Goal: Task Accomplishment & Management: Use online tool/utility

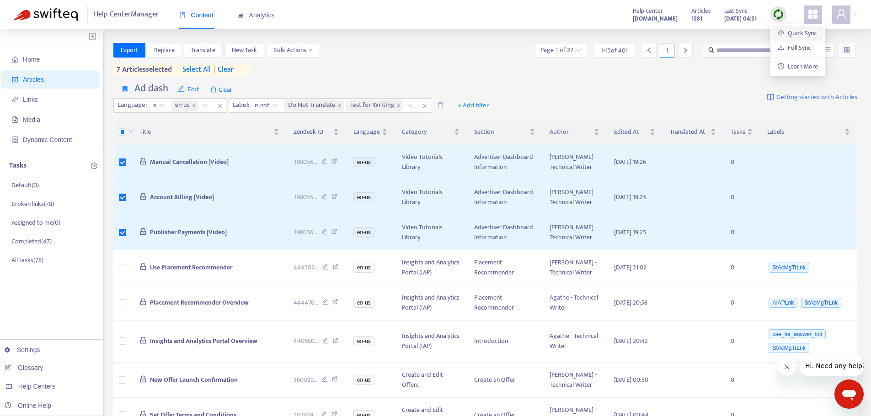
click at [782, 34] on link "Quick Sync" at bounding box center [796, 33] width 39 height 11
click at [176, 329] on link "[DOMAIN_NAME]" at bounding box center [145, 330] width 62 height 7
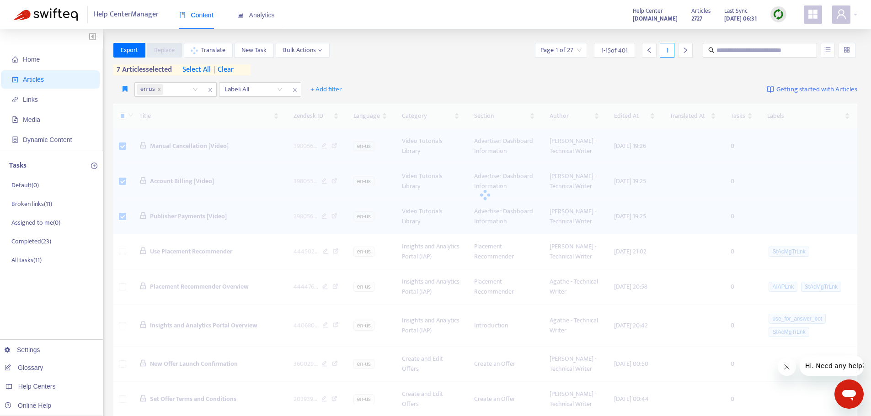
click at [779, 11] on img at bounding box center [777, 14] width 11 height 11
click at [783, 33] on link "Quick Sync" at bounding box center [796, 33] width 39 height 11
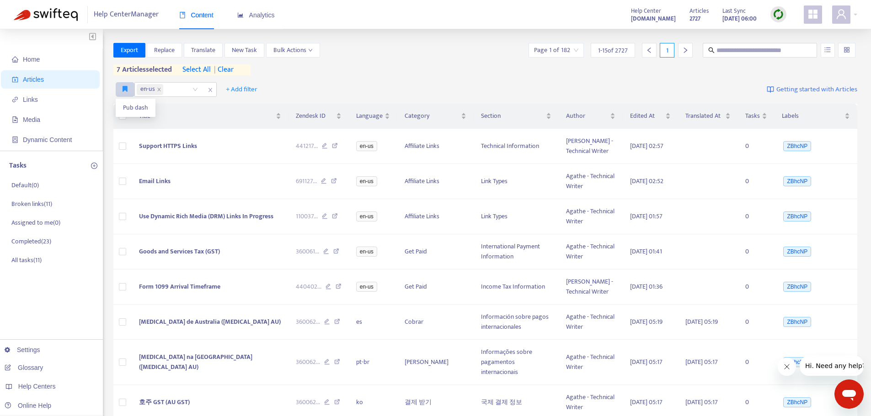
click at [128, 89] on button "button" at bounding box center [125, 89] width 19 height 15
click at [129, 111] on span "Pub dash" at bounding box center [135, 108] width 25 height 10
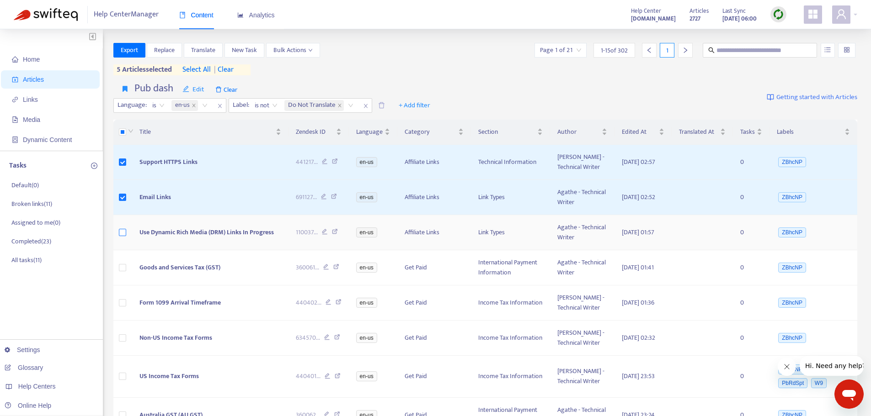
click at [122, 237] on label at bounding box center [122, 233] width 7 height 10
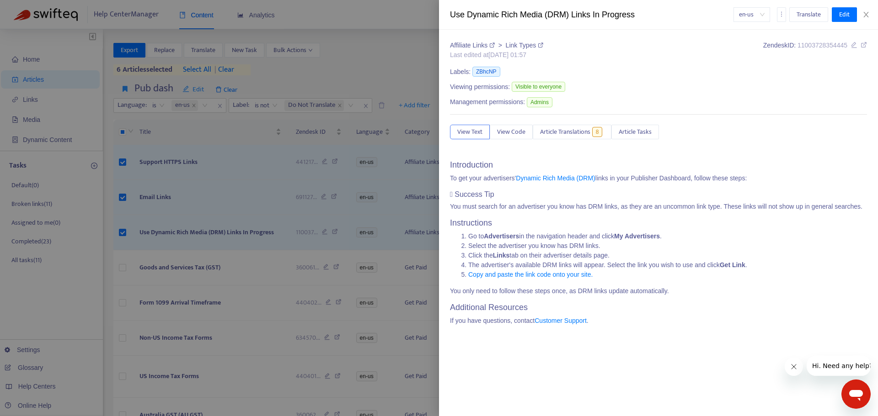
click at [152, 240] on div at bounding box center [439, 208] width 878 height 416
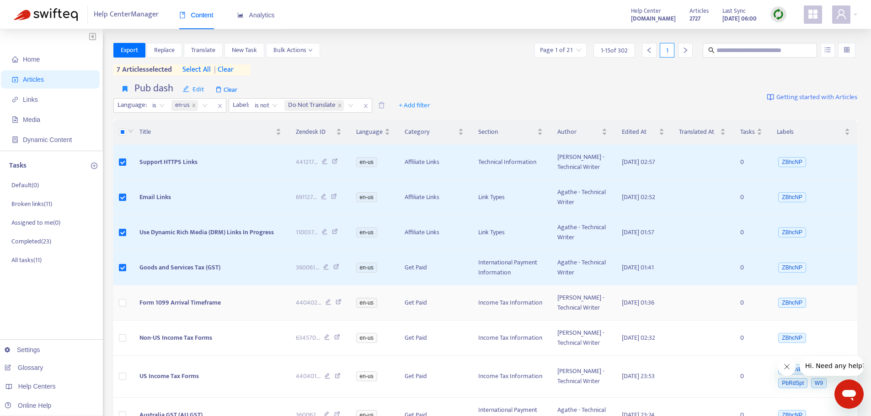
click at [126, 300] on td at bounding box center [122, 303] width 19 height 35
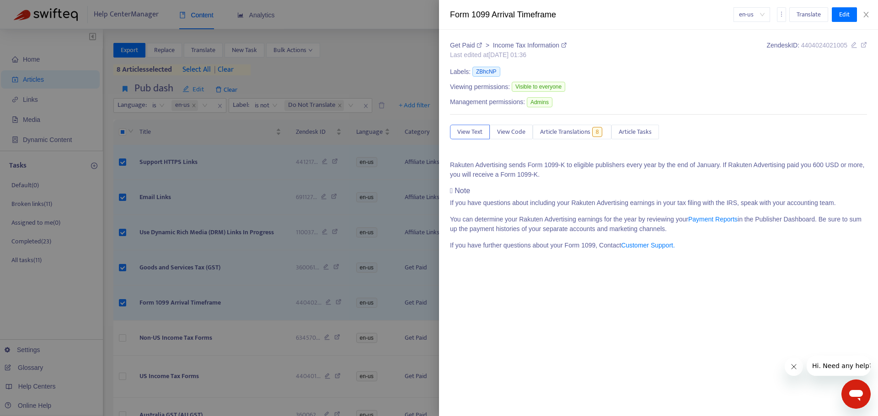
click at [123, 332] on div at bounding box center [439, 208] width 878 height 416
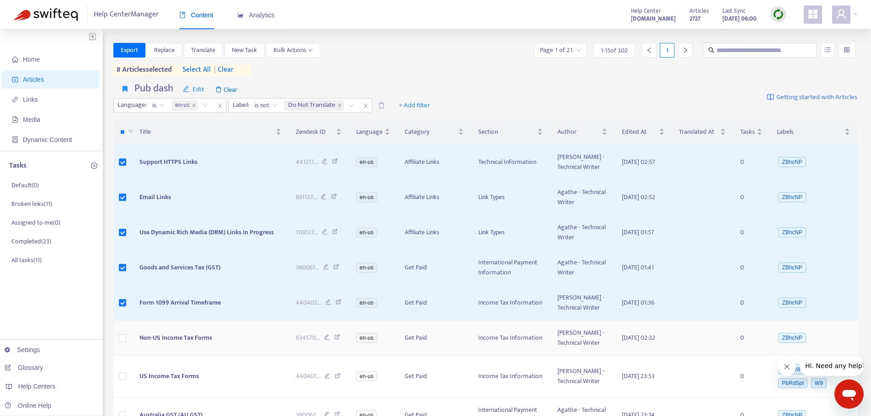
click at [182, 340] on span "Non-US Income Tax Forms" at bounding box center [175, 338] width 73 height 11
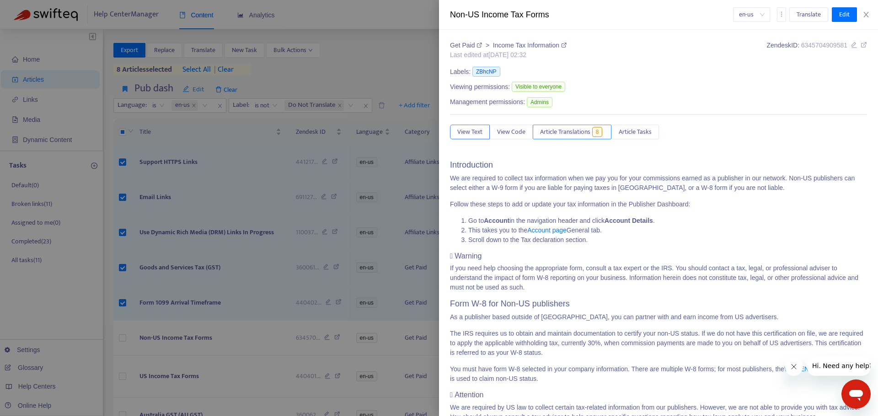
click at [581, 132] on span "Article Translations" at bounding box center [565, 132] width 50 height 10
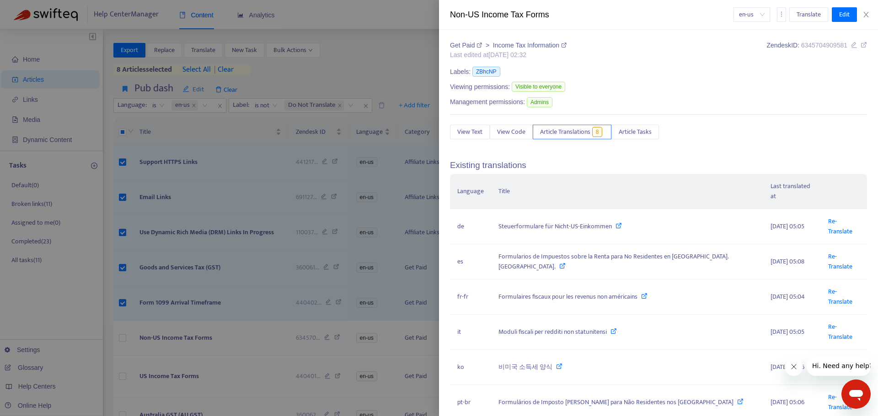
click at [247, 268] on div at bounding box center [439, 208] width 878 height 416
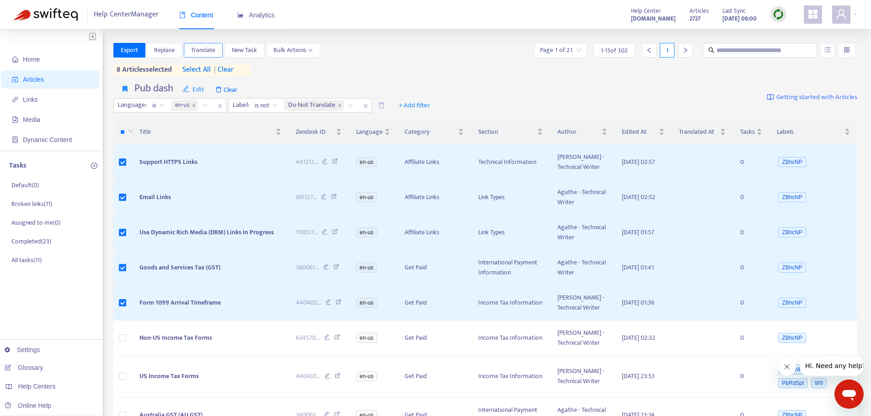
click at [204, 49] on span "Translate" at bounding box center [203, 50] width 24 height 10
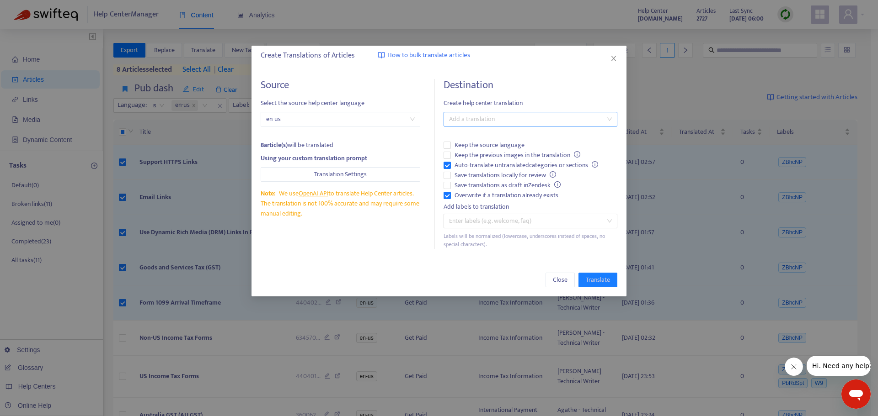
click at [492, 121] on div at bounding box center [526, 119] width 160 height 11
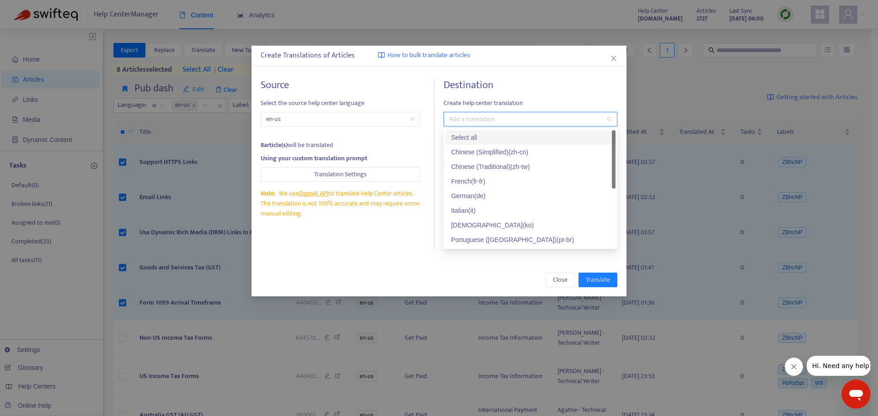
click at [493, 139] on div "Select all" at bounding box center [530, 138] width 159 height 10
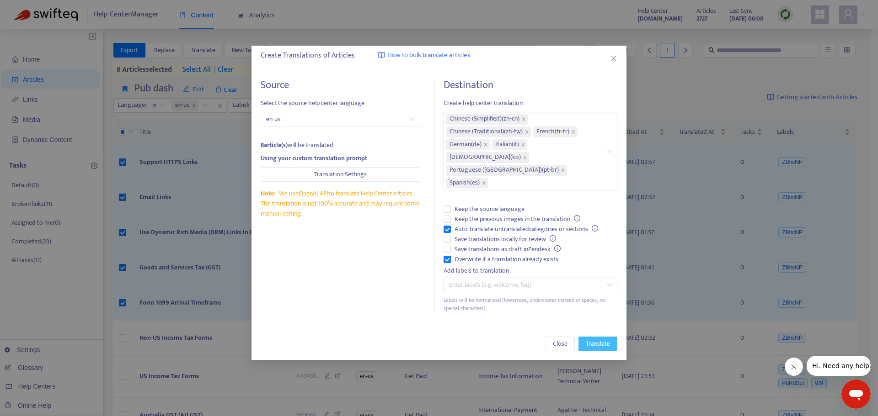
click at [607, 339] on span "Translate" at bounding box center [598, 344] width 24 height 10
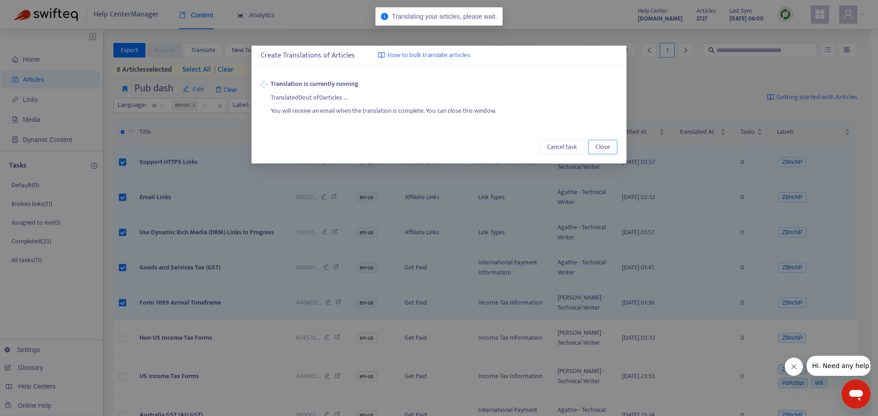
click at [606, 146] on span "Close" at bounding box center [602, 147] width 15 height 10
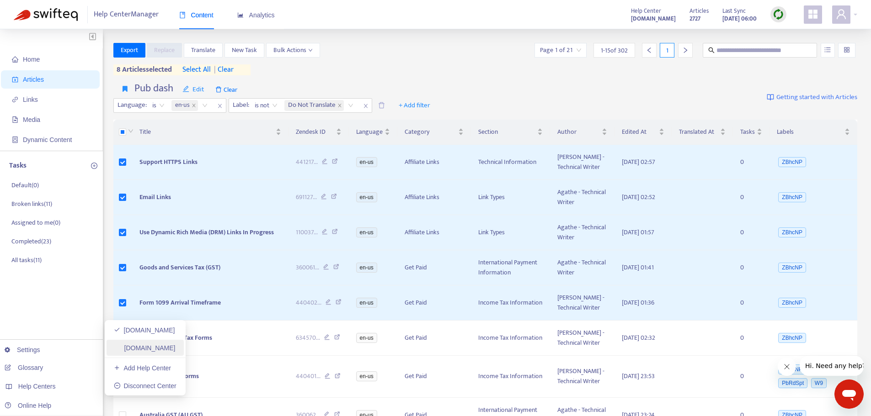
click at [165, 347] on link "[DOMAIN_NAME]" at bounding box center [145, 348] width 62 height 7
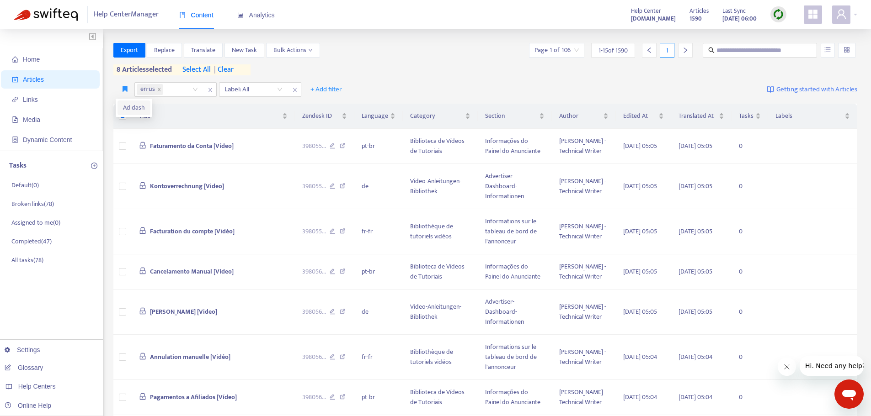
click at [127, 104] on span "Ad dash" at bounding box center [134, 108] width 22 height 10
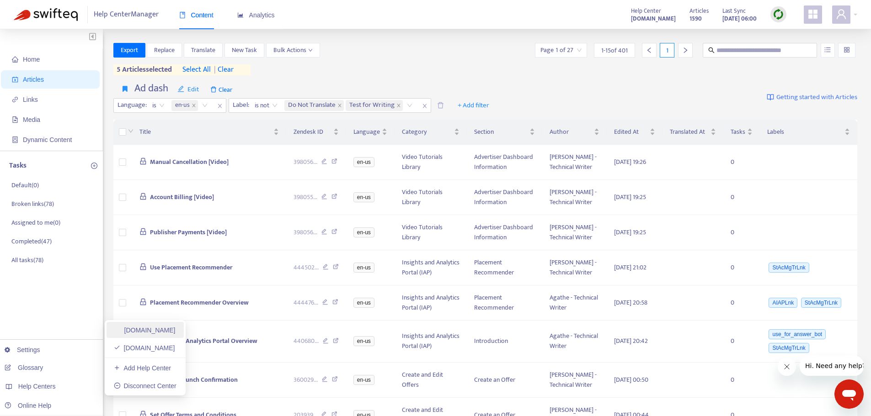
click at [142, 330] on link "[DOMAIN_NAME]" at bounding box center [145, 330] width 62 height 7
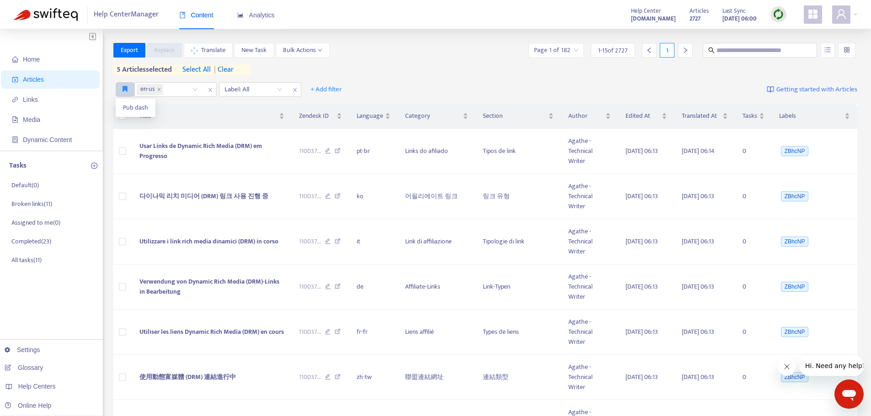
click at [122, 90] on button "button" at bounding box center [125, 89] width 19 height 15
click at [130, 108] on span "Pub dash" at bounding box center [135, 108] width 25 height 10
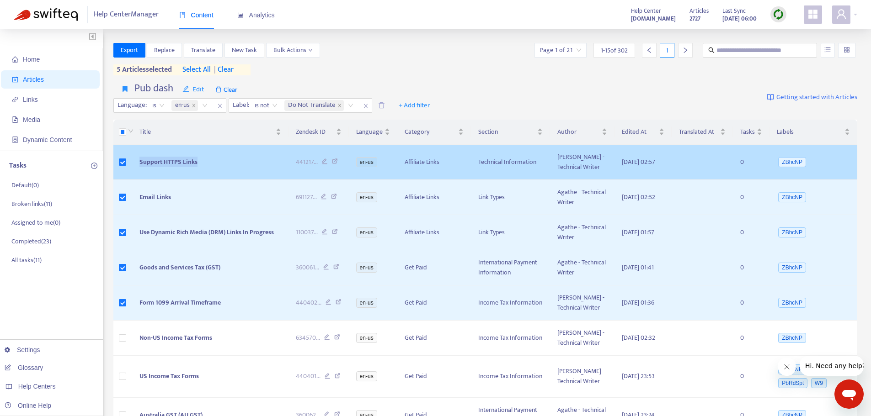
drag, startPoint x: 203, startPoint y: 160, endPoint x: 134, endPoint y: 162, distance: 69.0
click at [134, 162] on td "Support HTTPS Links" at bounding box center [210, 162] width 156 height 35
copy span "Support HTTPS Links"
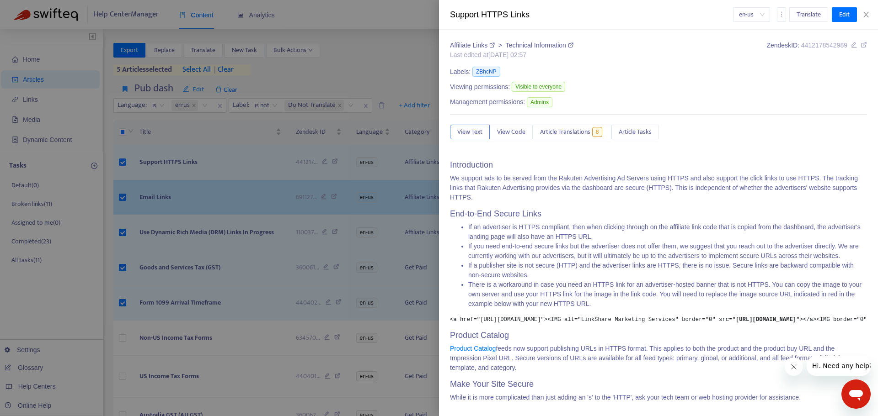
click at [171, 186] on div at bounding box center [439, 208] width 878 height 416
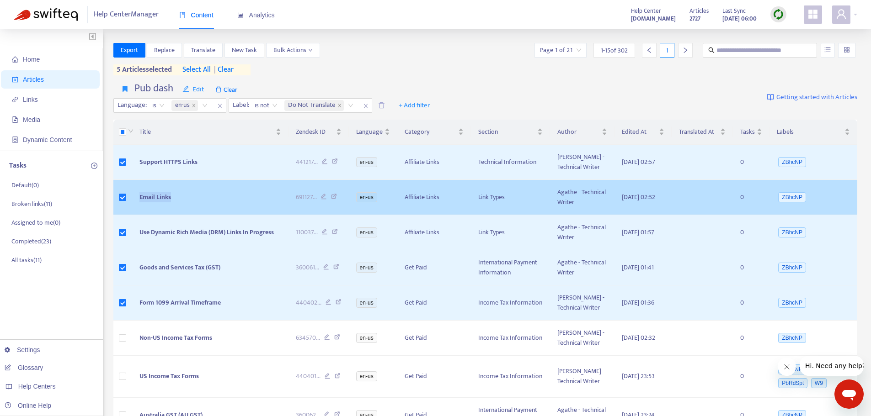
drag, startPoint x: 176, startPoint y: 198, endPoint x: 137, endPoint y: 200, distance: 39.4
click at [137, 200] on td "Email Links" at bounding box center [210, 197] width 156 height 35
copy span "Email Links"
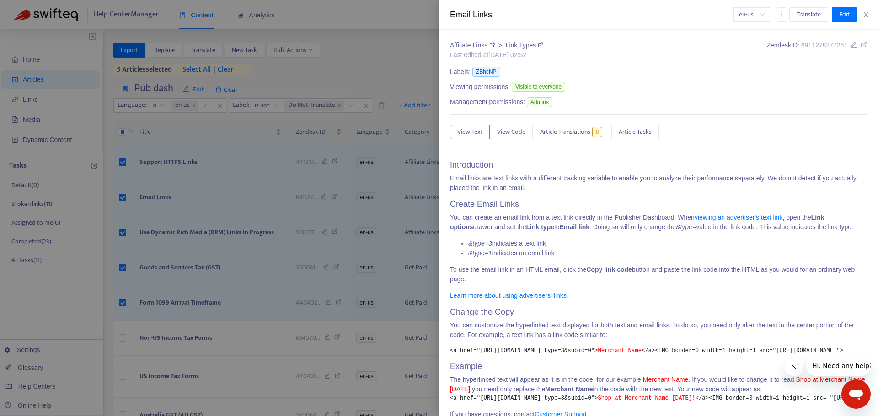
click at [309, 258] on div at bounding box center [439, 208] width 878 height 416
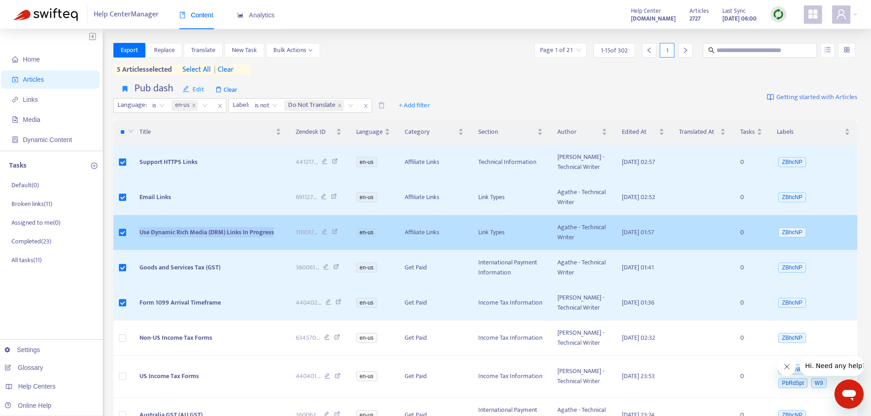
drag, startPoint x: 283, startPoint y: 229, endPoint x: 127, endPoint y: 231, distance: 155.9
click at [127, 231] on tr "Use Dynamic Rich Media (DRM) Links In Progress 110037 ... en-us Affiliate Links…" at bounding box center [485, 232] width 744 height 35
copy tr "Use Dynamic Rich Media (DRM) Links In Progress"
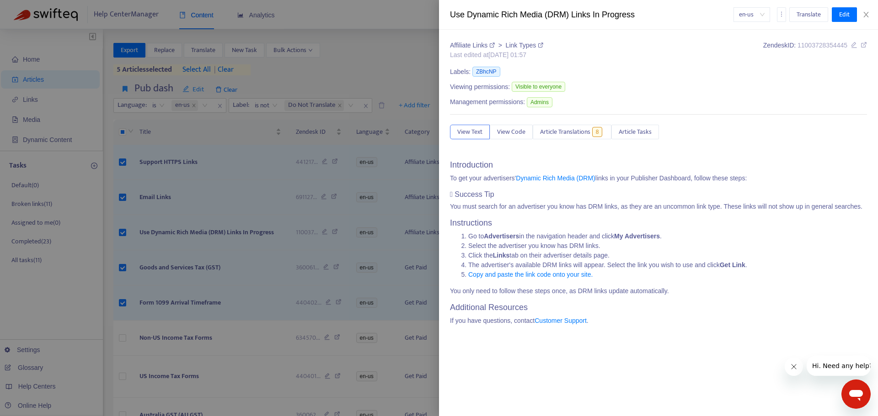
click at [253, 256] on div at bounding box center [439, 208] width 878 height 416
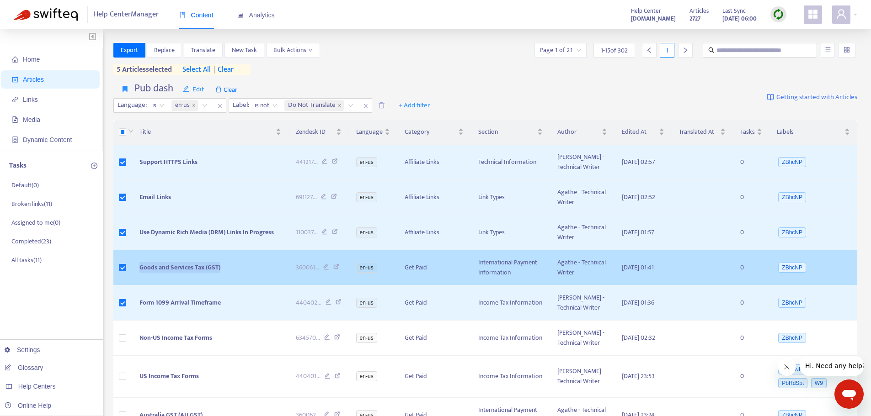
drag, startPoint x: 240, startPoint y: 266, endPoint x: 138, endPoint y: 267, distance: 101.9
click at [138, 267] on td "Goods and Services Tax (GST)" at bounding box center [210, 267] width 156 height 35
copy span "Goods and Services Tax (GST)"
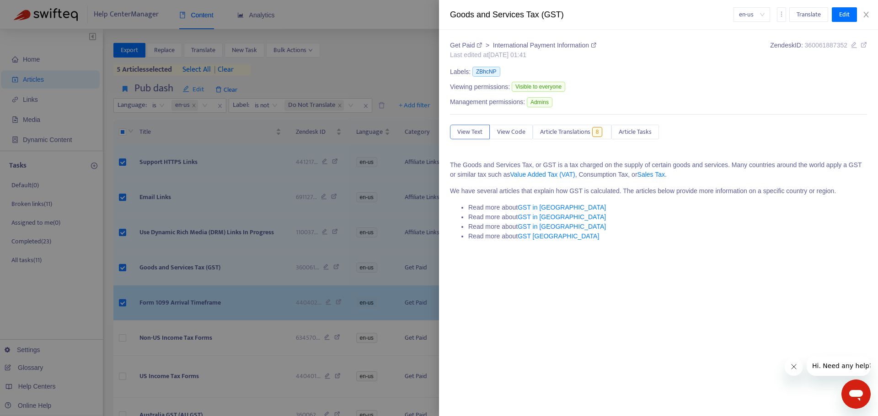
drag, startPoint x: 243, startPoint y: 305, endPoint x: 238, endPoint y: 305, distance: 5.5
click at [240, 305] on div at bounding box center [439, 208] width 878 height 416
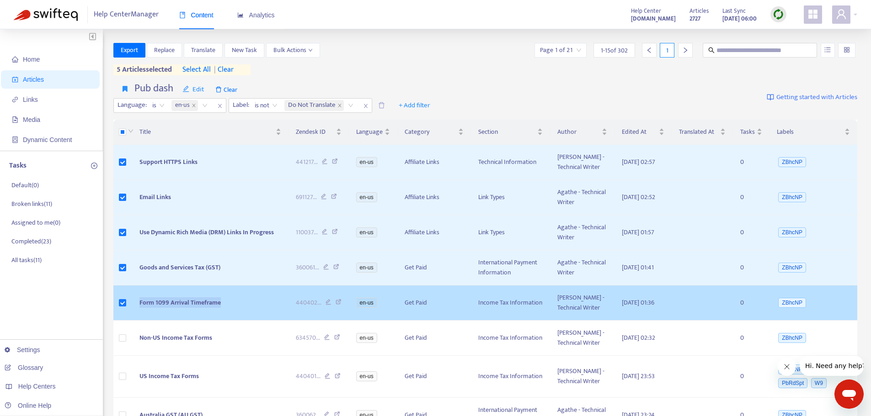
drag, startPoint x: 234, startPoint y: 304, endPoint x: 138, endPoint y: 302, distance: 96.5
click at [138, 302] on td "Form 1099 Arrival Timeframe" at bounding box center [210, 303] width 156 height 35
copy span "Form 1099 Arrival Timeframe"
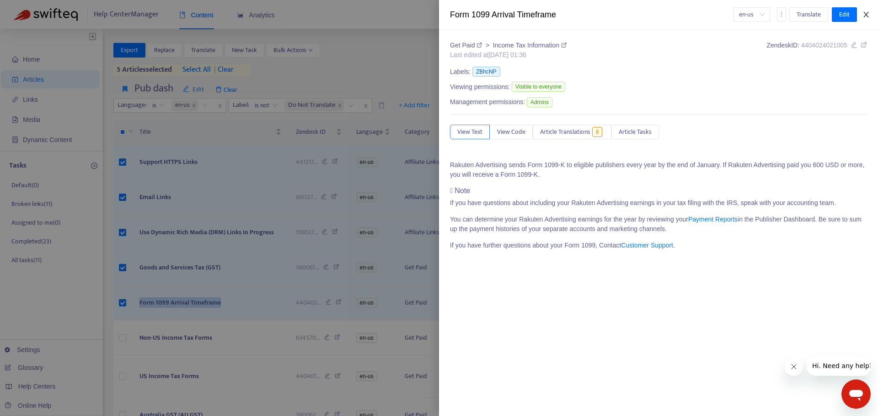
click at [864, 13] on icon "close" at bounding box center [865, 14] width 7 height 7
